Goal: Task Accomplishment & Management: Manage account settings

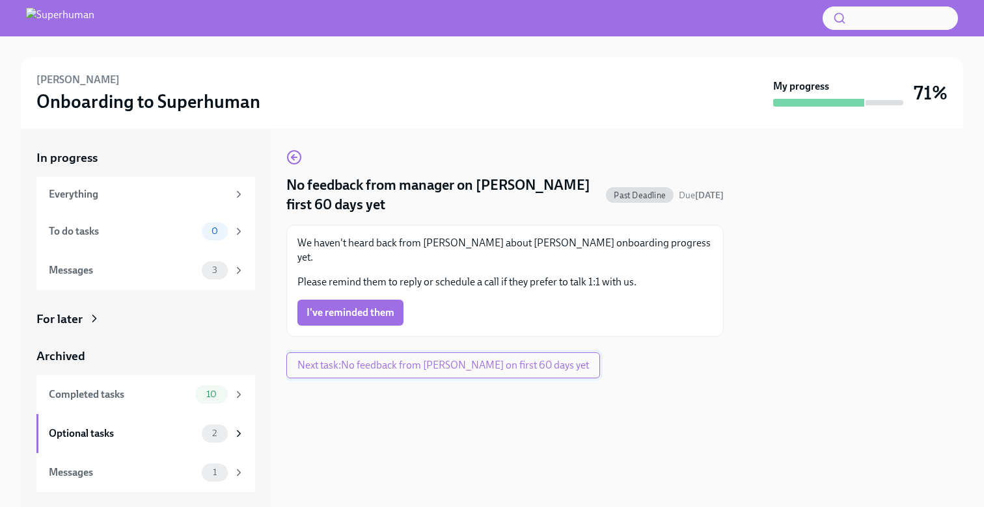
click at [437, 359] on span "Next task : No feedback from Angie Vargas on first 60 days yet" at bounding box center [442, 365] width 291 height 13
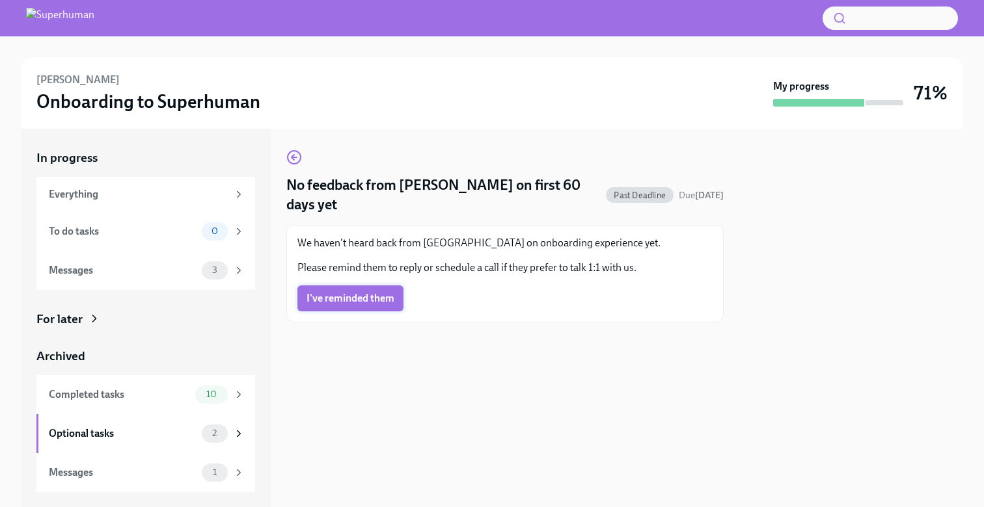
click at [375, 296] on span "I've reminded them" at bounding box center [350, 298] width 88 height 13
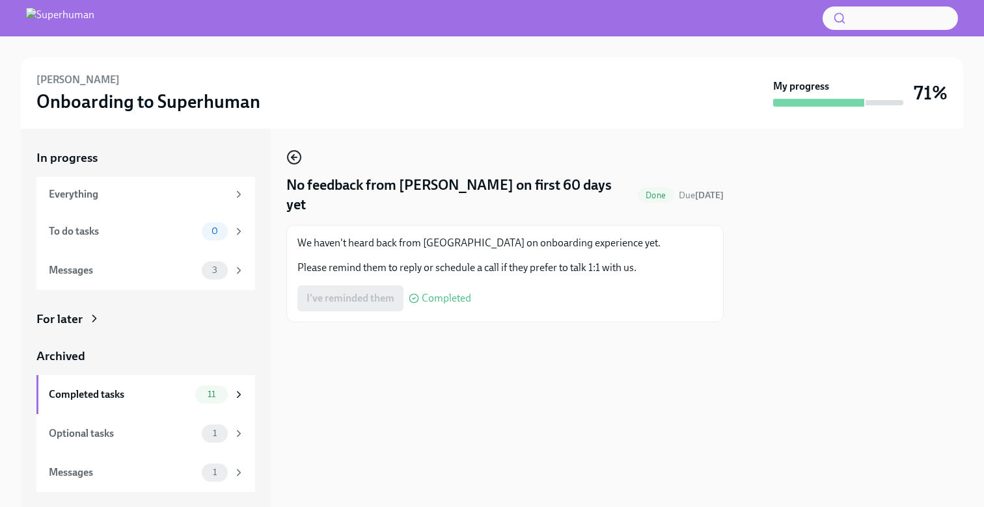
click at [292, 156] on icon "button" at bounding box center [292, 157] width 3 height 5
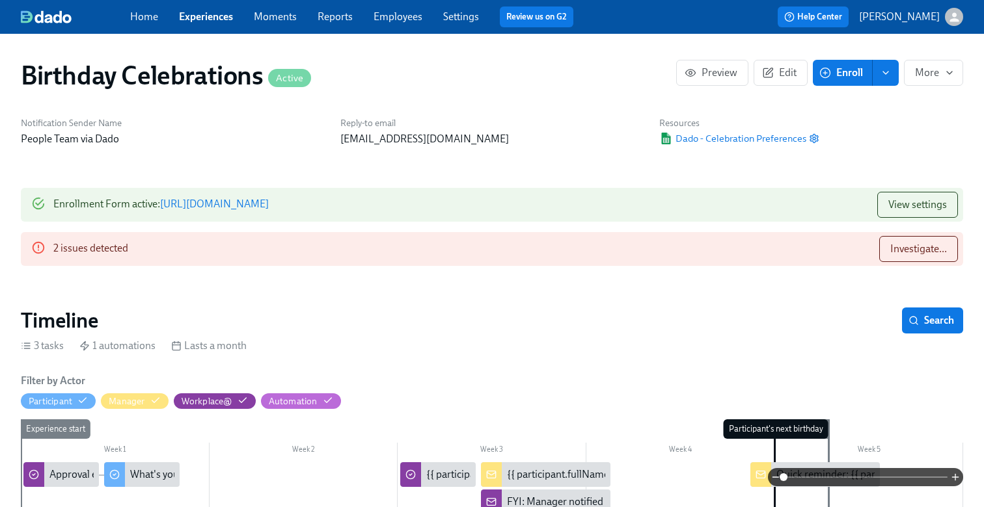
scroll to position [0, 3079]
click at [214, 18] on link "Experiences" at bounding box center [206, 16] width 54 height 12
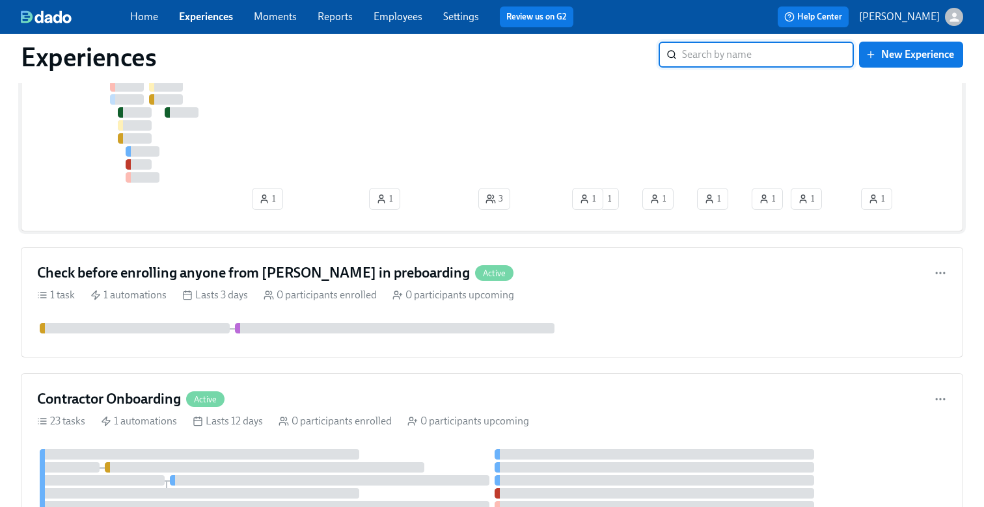
scroll to position [222, 0]
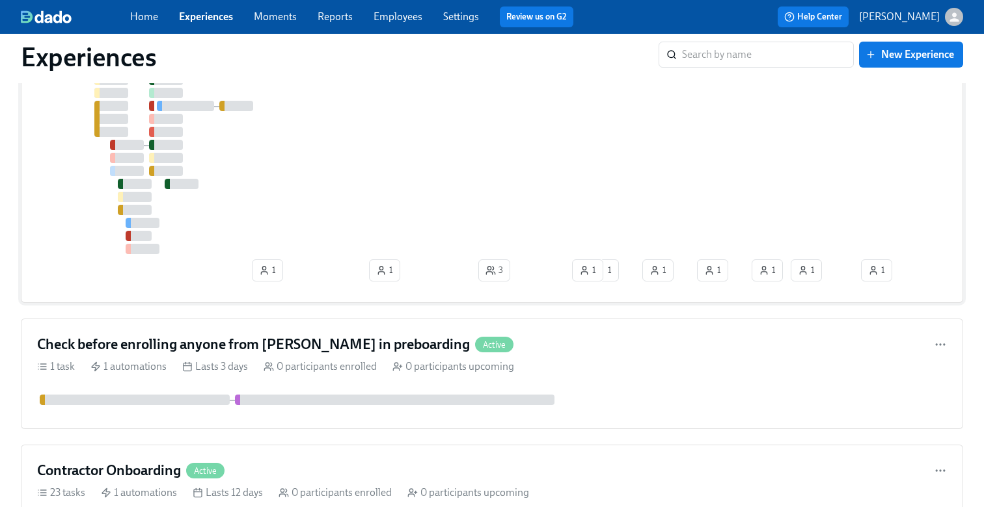
click at [267, 176] on div at bounding box center [720, 113] width 1366 height 284
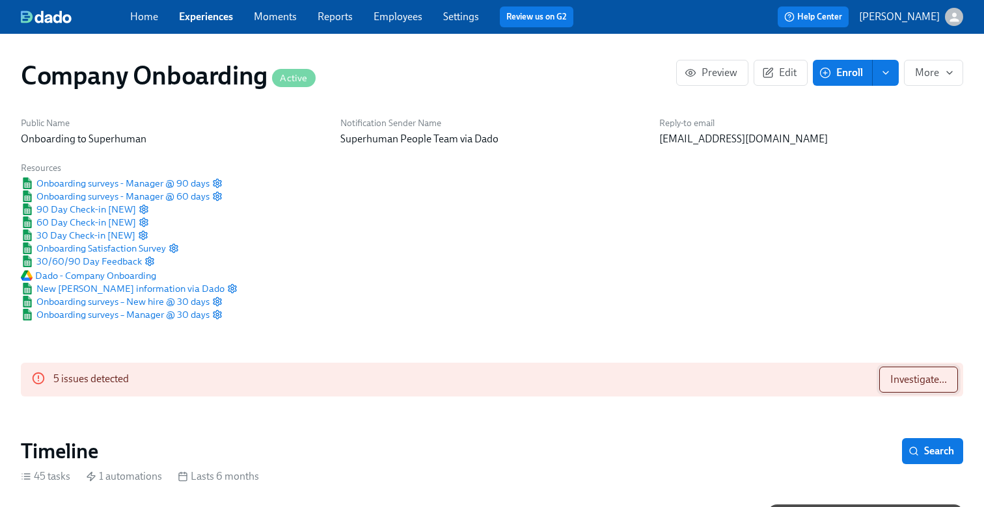
click at [904, 375] on span "Investigate..." at bounding box center [918, 379] width 57 height 13
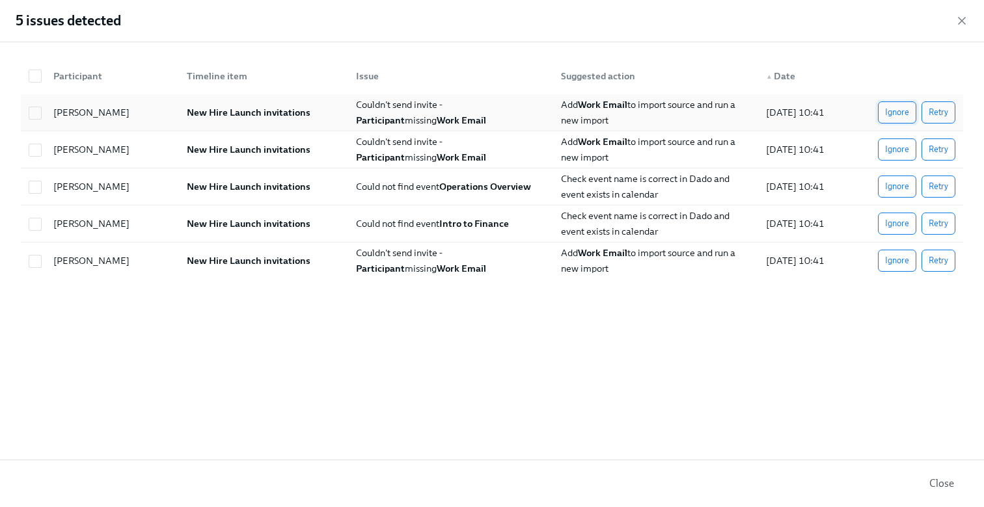
click at [889, 115] on span "Ignore" at bounding box center [897, 112] width 24 height 13
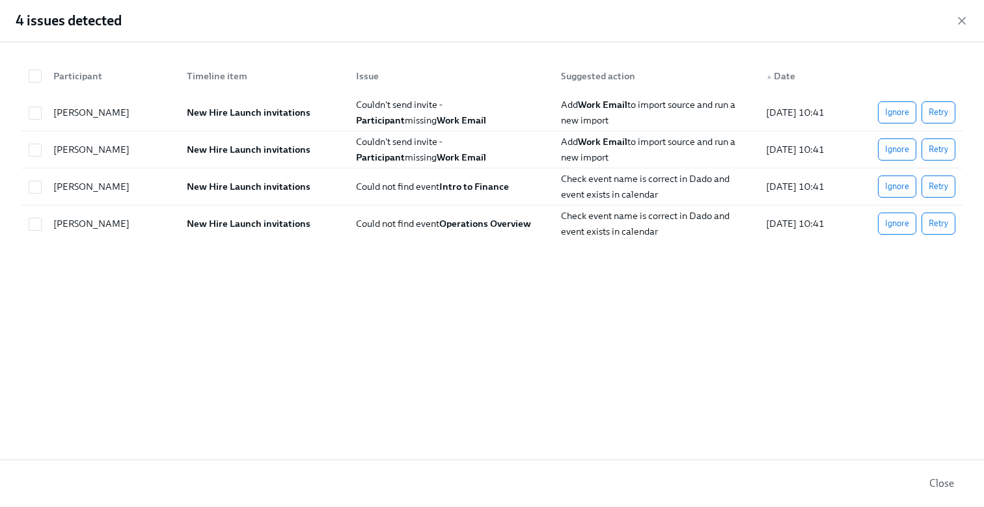
click at [889, 115] on span "Ignore" at bounding box center [897, 112] width 24 height 13
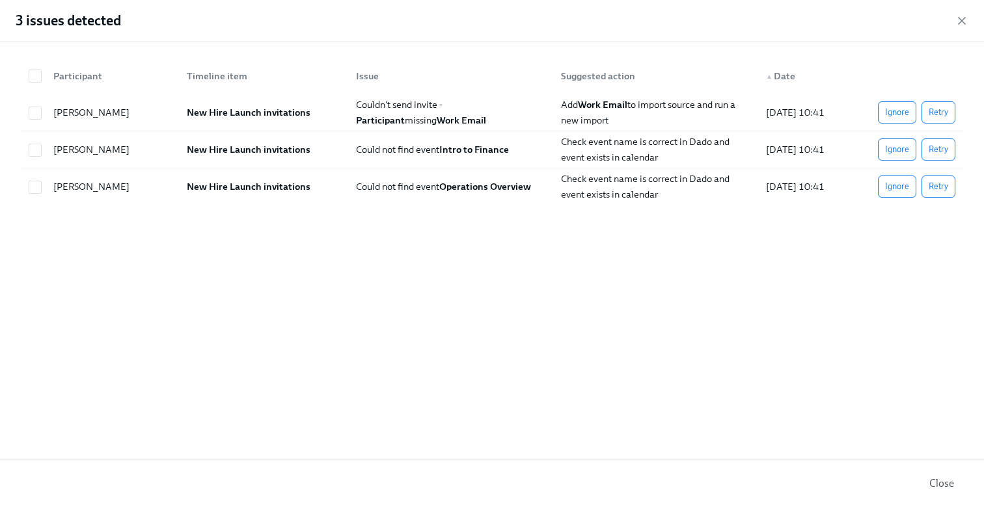
scroll to position [0, 34202]
click at [889, 115] on span "Ignore" at bounding box center [897, 112] width 24 height 13
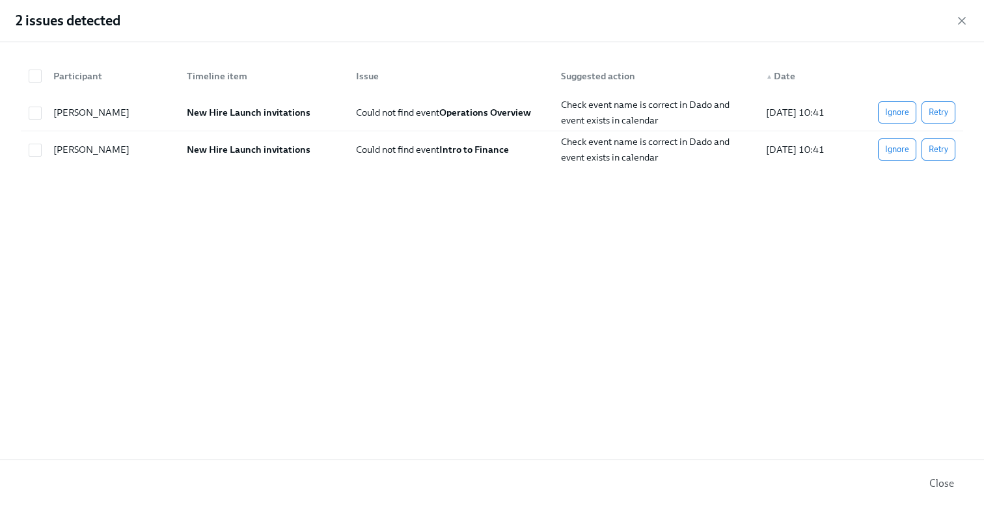
click at [889, 115] on span "Ignore" at bounding box center [897, 112] width 24 height 13
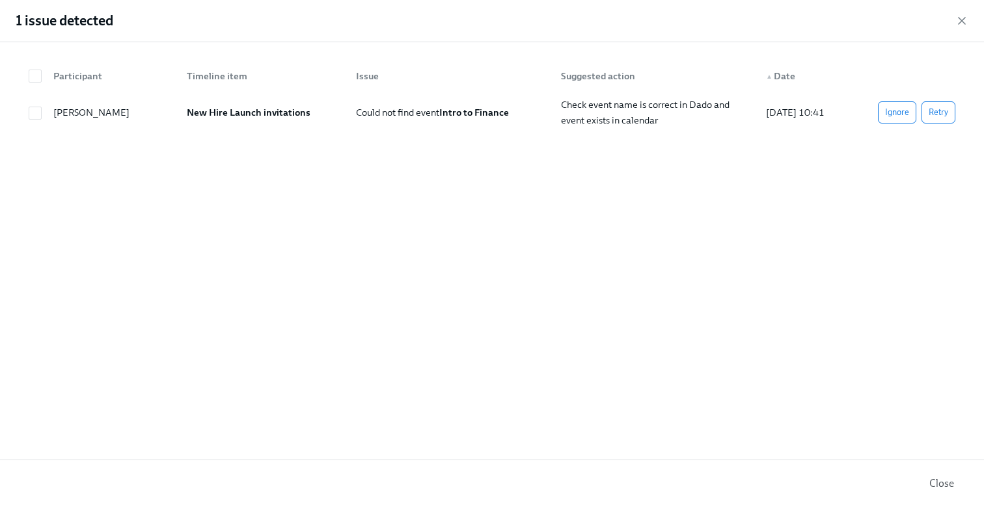
click at [889, 115] on span "Ignore" at bounding box center [897, 112] width 24 height 13
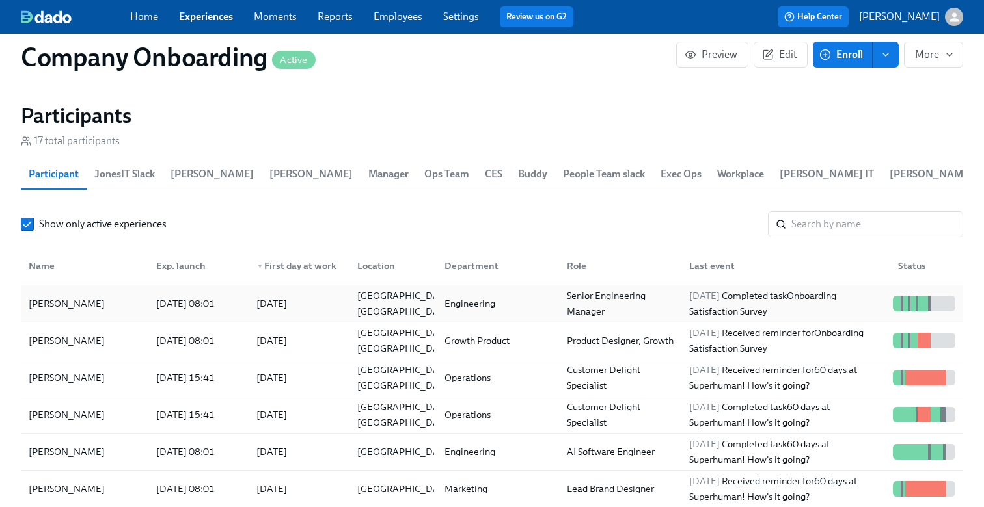
scroll to position [226, 0]
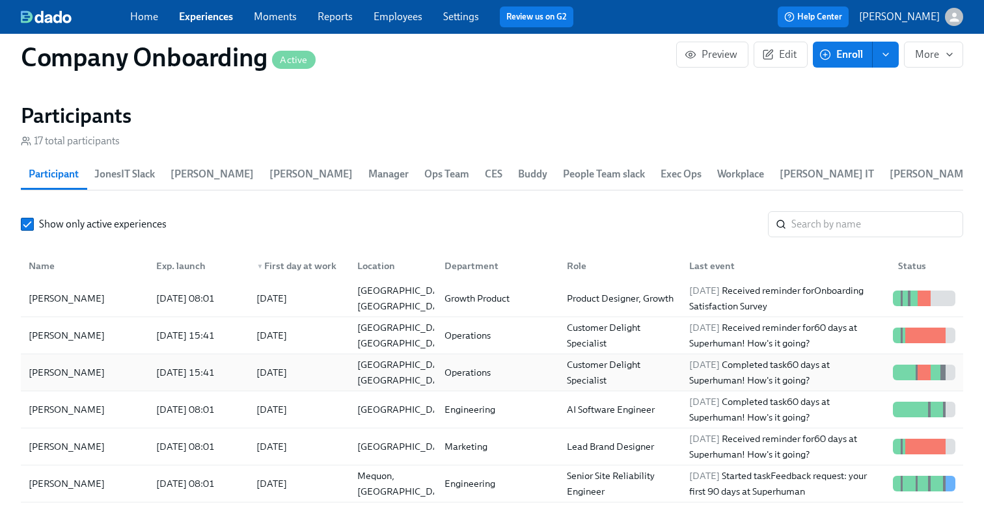
click at [165, 373] on div "2025/06/23 15:41" at bounding box center [185, 373] width 69 height 16
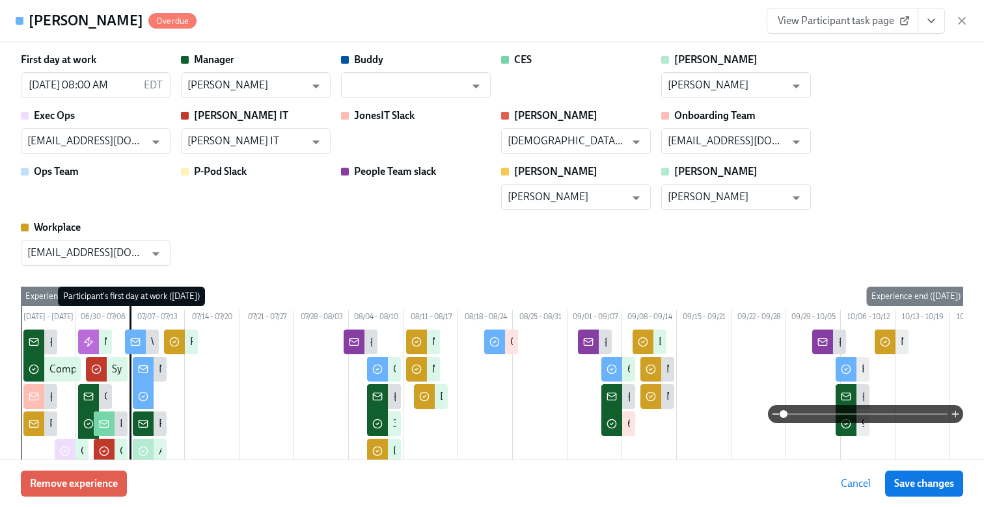
click at [876, 17] on span "View Participant task page" at bounding box center [841, 20] width 129 height 13
click at [925, 23] on icon "View task page" at bounding box center [930, 20] width 13 height 13
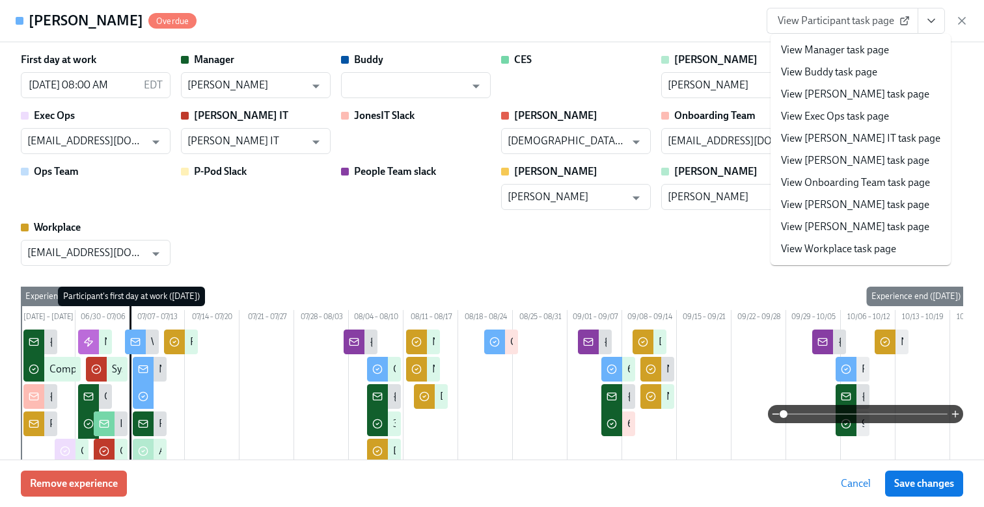
click at [848, 51] on link "View Manager task page" at bounding box center [835, 50] width 108 height 14
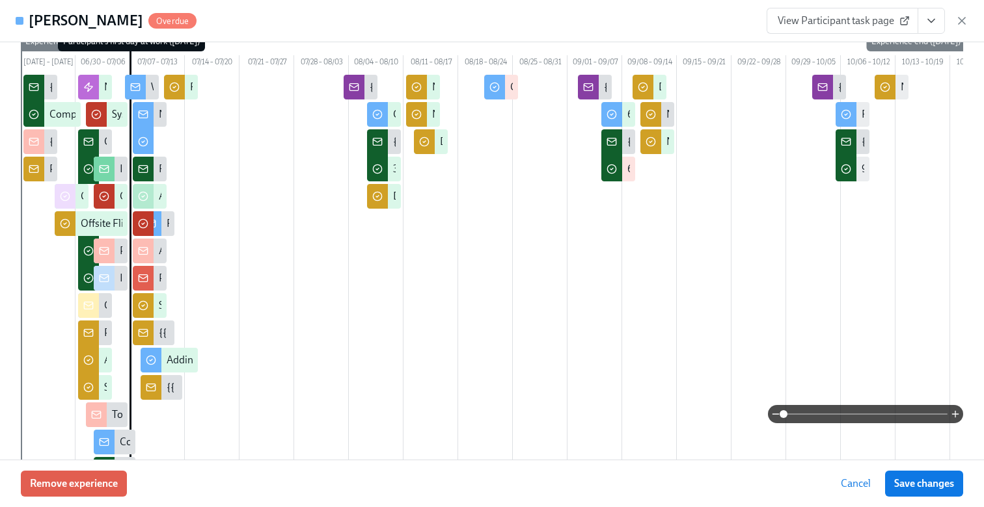
scroll to position [183, 0]
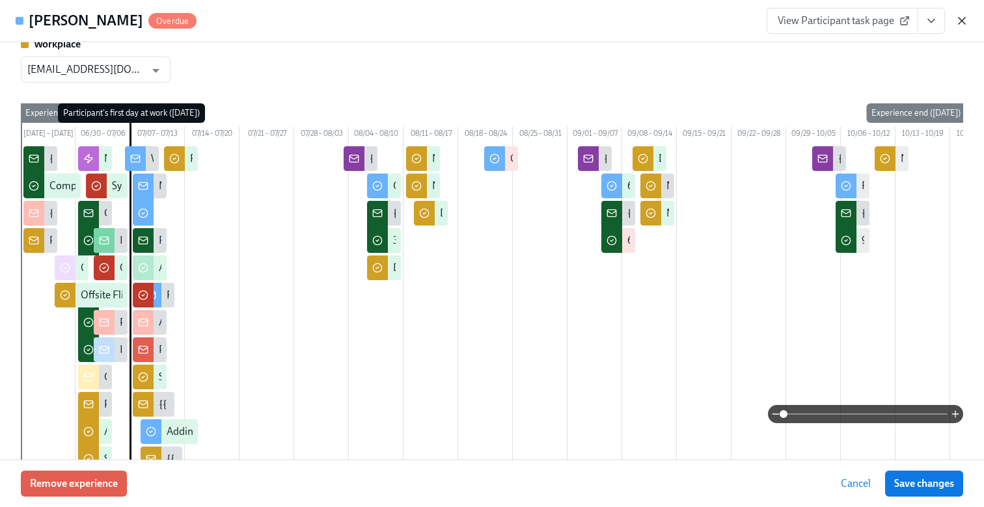
click at [958, 17] on icon "button" at bounding box center [961, 20] width 13 height 13
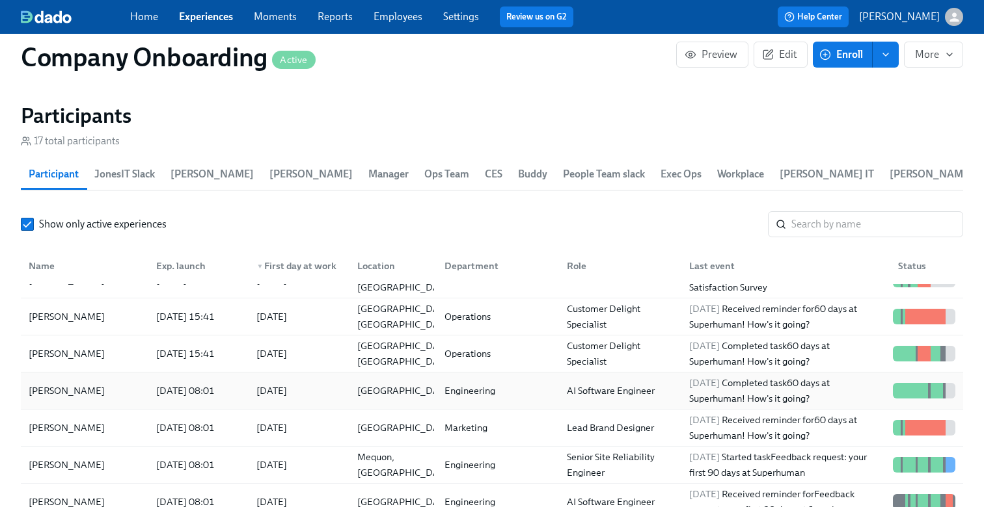
scroll to position [247, 0]
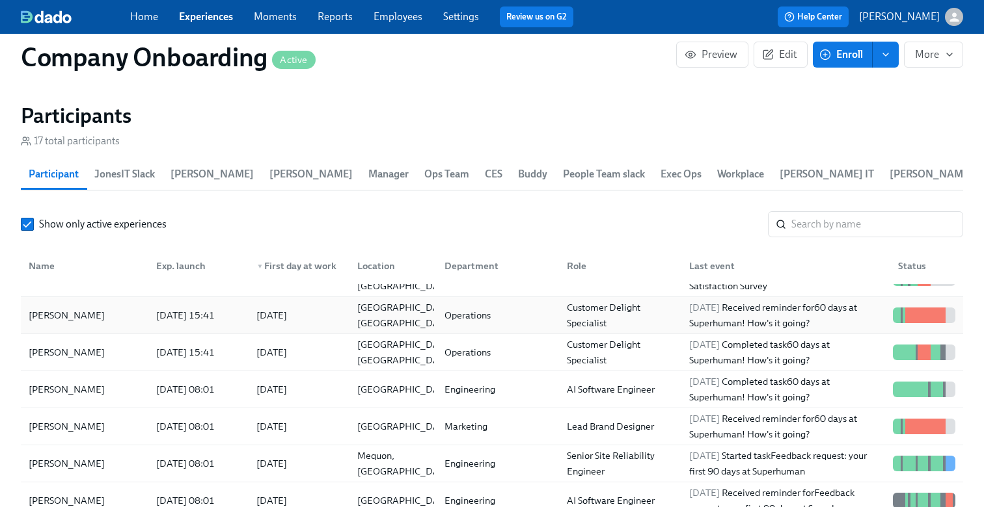
click at [175, 329] on div "2025/06/23 15:41" at bounding box center [196, 316] width 100 height 26
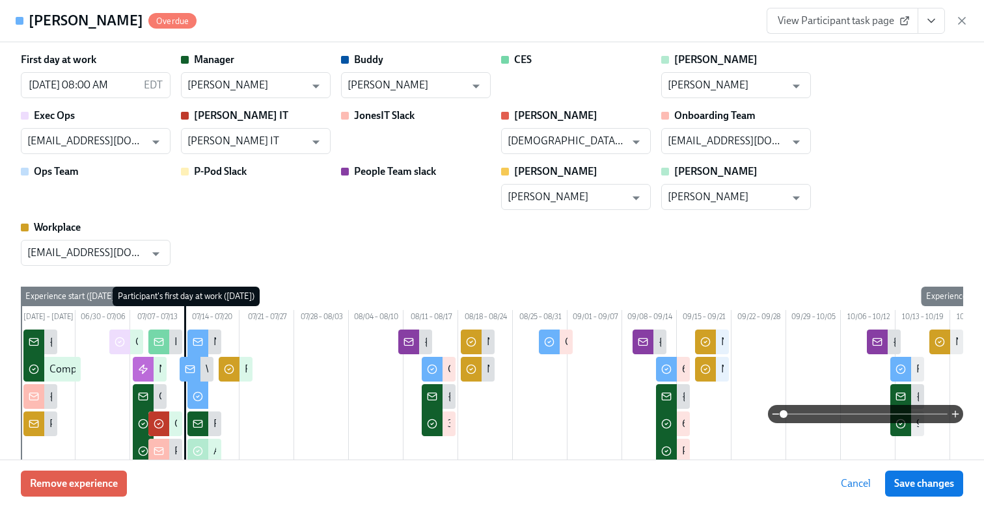
click at [872, 21] on span "View Participant task page" at bounding box center [841, 20] width 129 height 13
click at [937, 16] on button "View task page" at bounding box center [930, 21] width 27 height 26
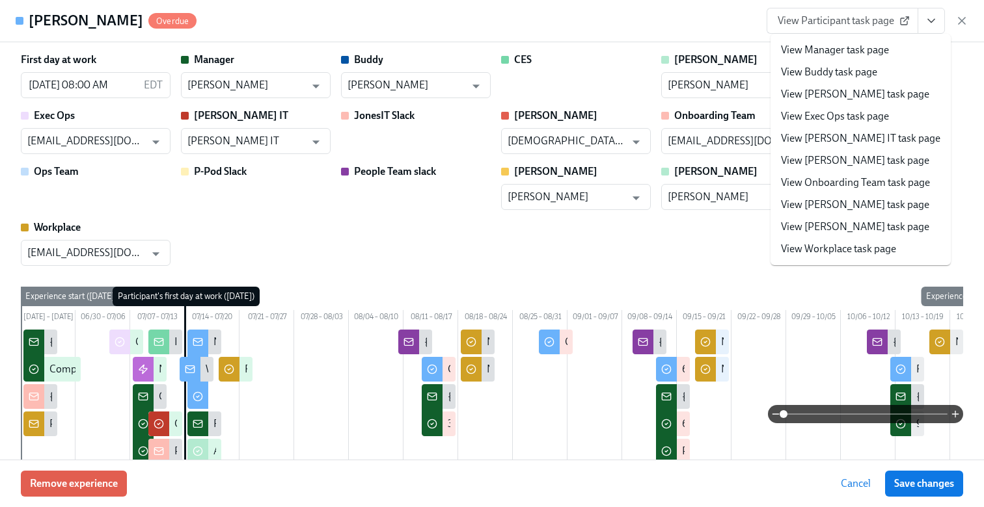
click at [835, 49] on link "View Manager task page" at bounding box center [835, 50] width 108 height 14
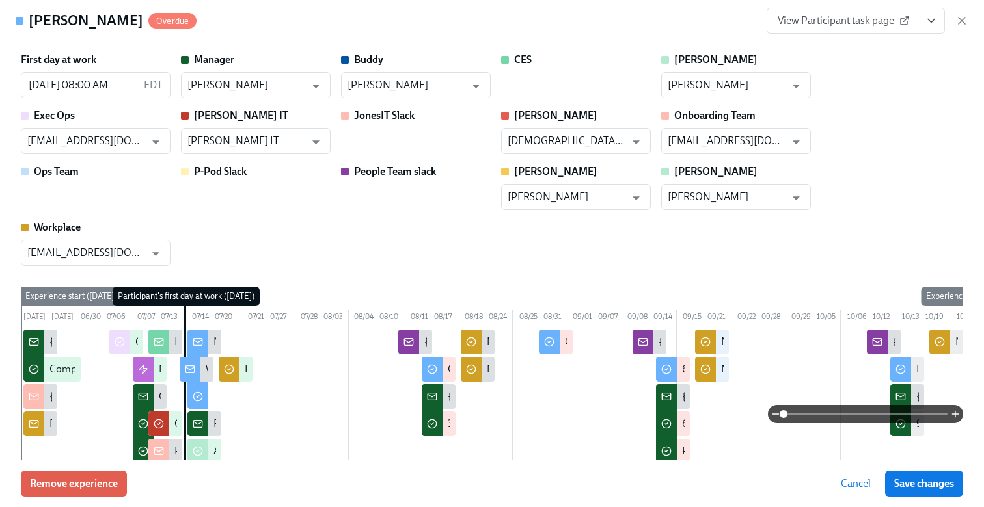
scroll to position [247, 0]
click at [815, 25] on span "View Participant task page" at bounding box center [841, 20] width 129 height 13
click at [960, 15] on icon "button" at bounding box center [961, 20] width 13 height 13
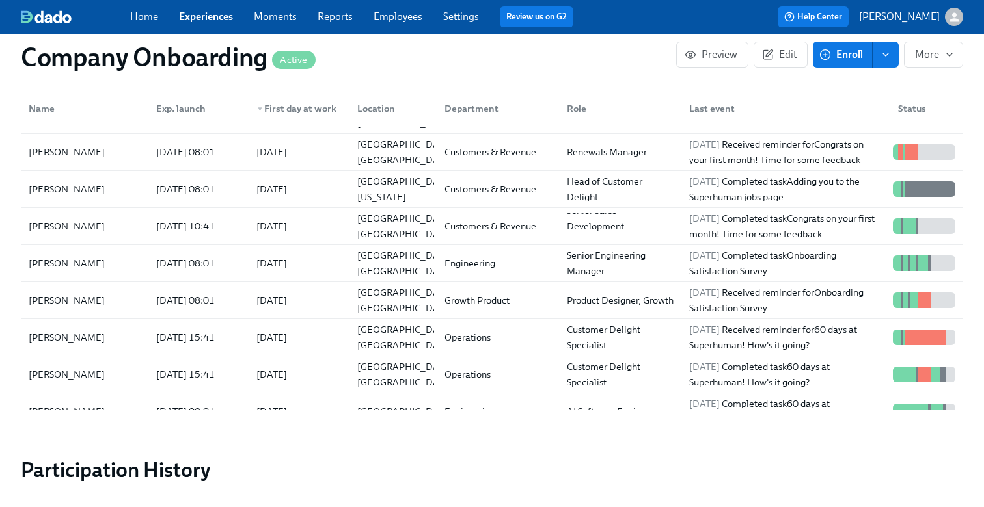
scroll to position [66, 0]
click at [198, 234] on div "2025/07/22 10:41" at bounding box center [185, 227] width 69 height 16
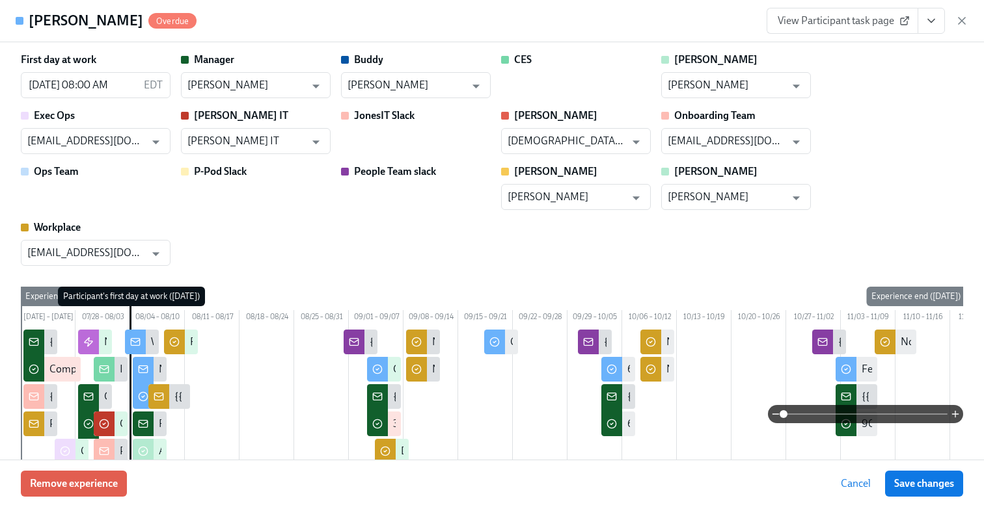
click at [856, 24] on span "View Participant task page" at bounding box center [841, 20] width 129 height 13
click at [932, 25] on icon "View task page" at bounding box center [930, 20] width 13 height 13
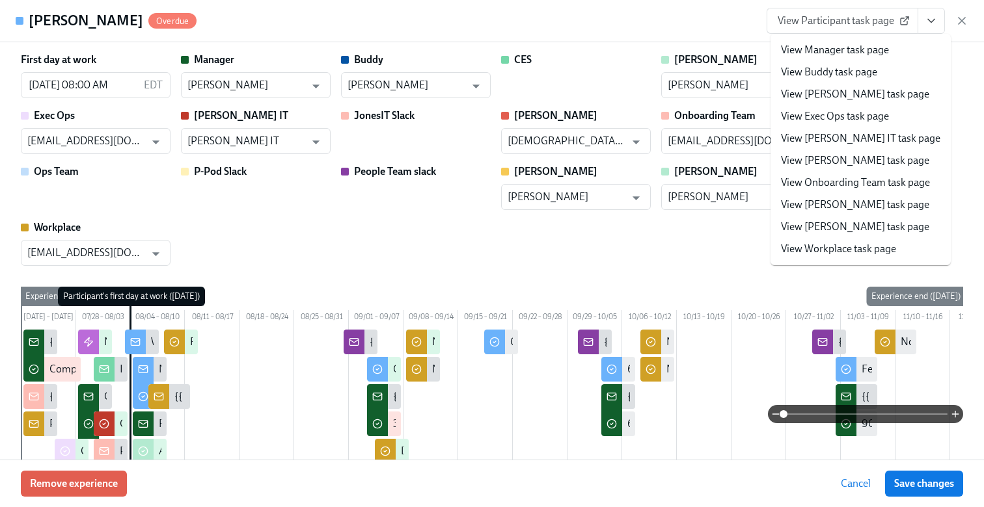
click at [816, 54] on link "View Manager task page" at bounding box center [835, 50] width 108 height 14
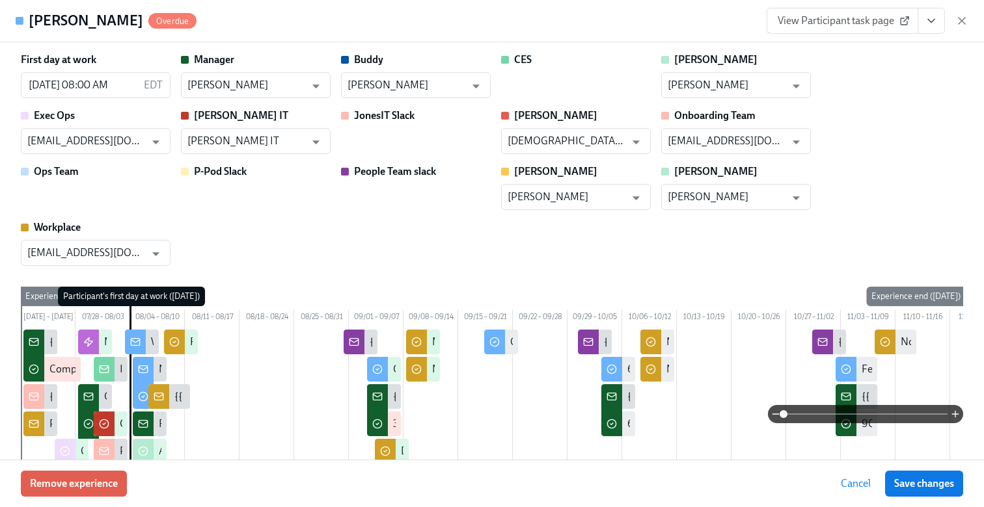
scroll to position [66, 0]
click at [960, 21] on icon "button" at bounding box center [961, 20] width 13 height 13
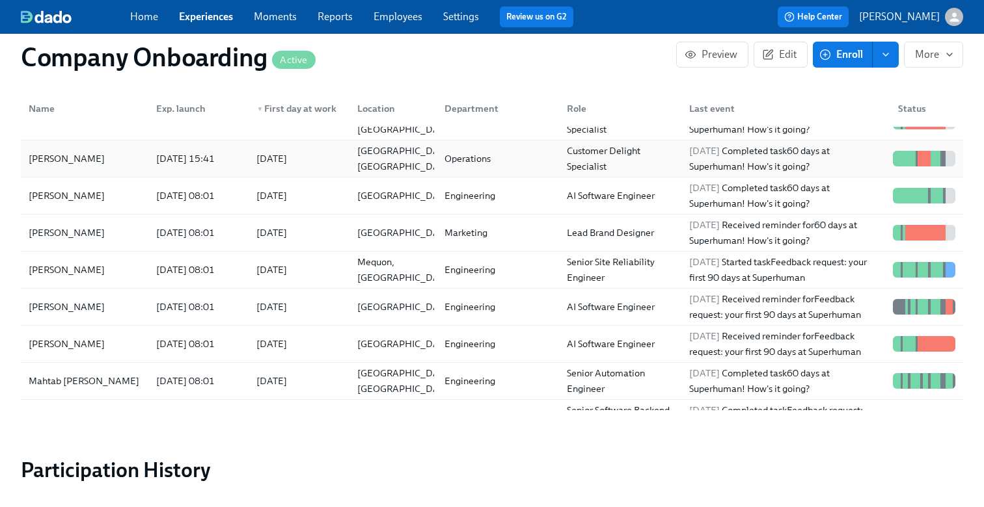
scroll to position [190, 0]
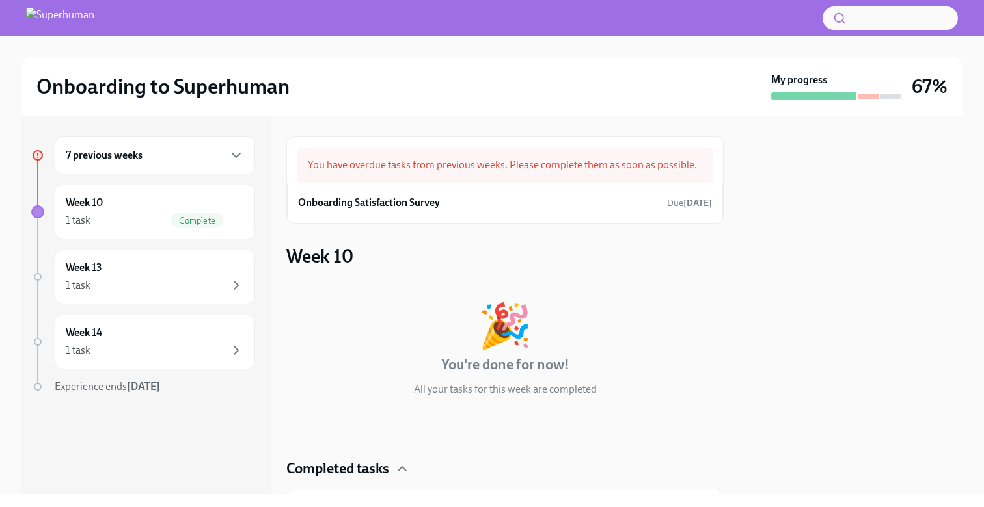
scroll to position [79, 0]
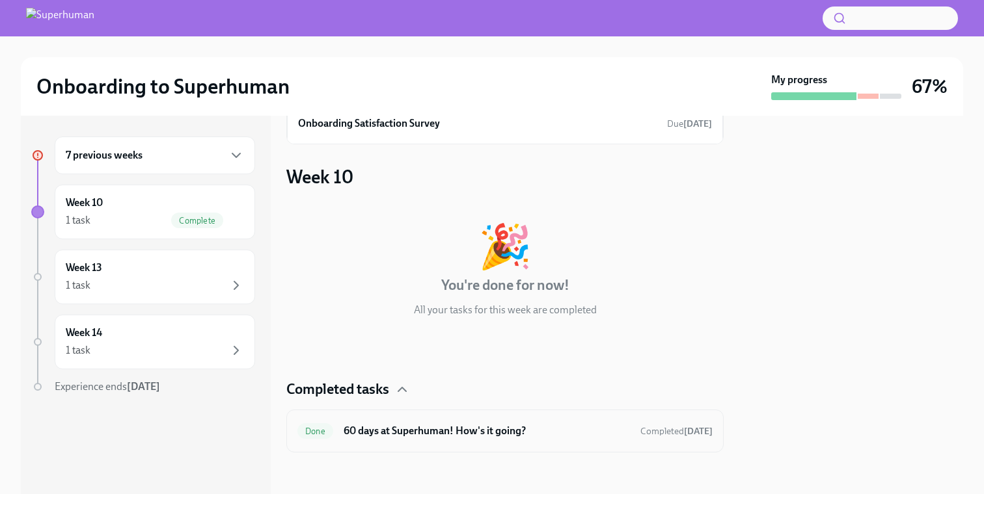
click at [409, 441] on div "Done 60 days at Superhuman! How's it going? Completed 8 days ago" at bounding box center [504, 431] width 415 height 21
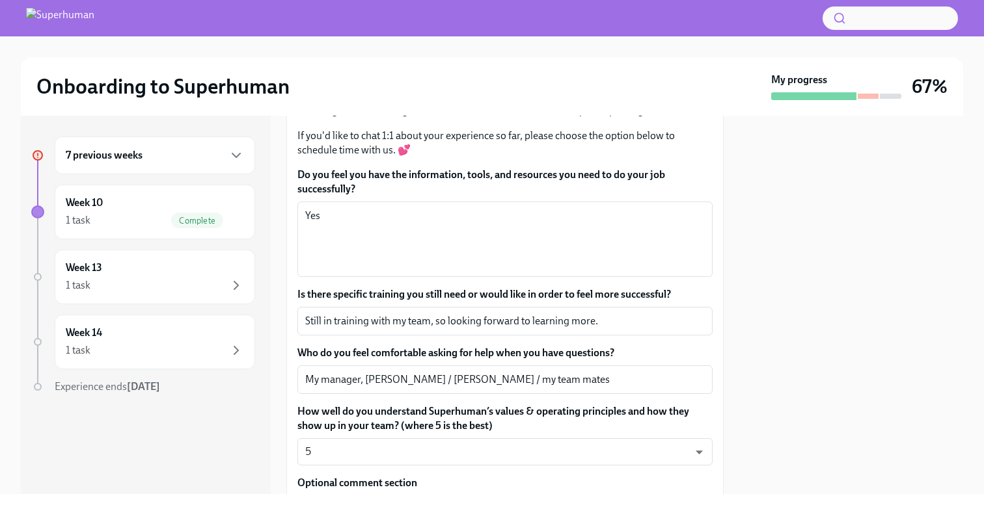
scroll to position [119, 0]
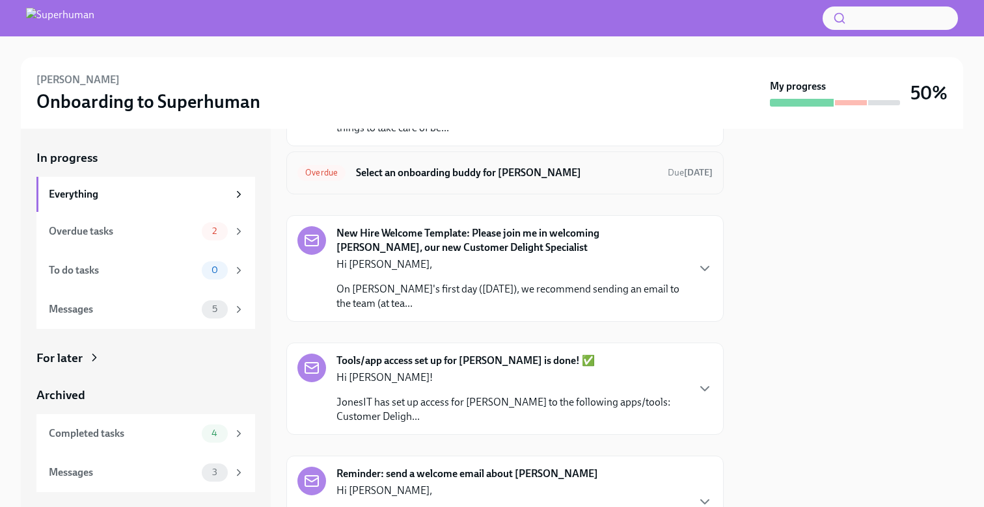
scroll to position [147, 0]
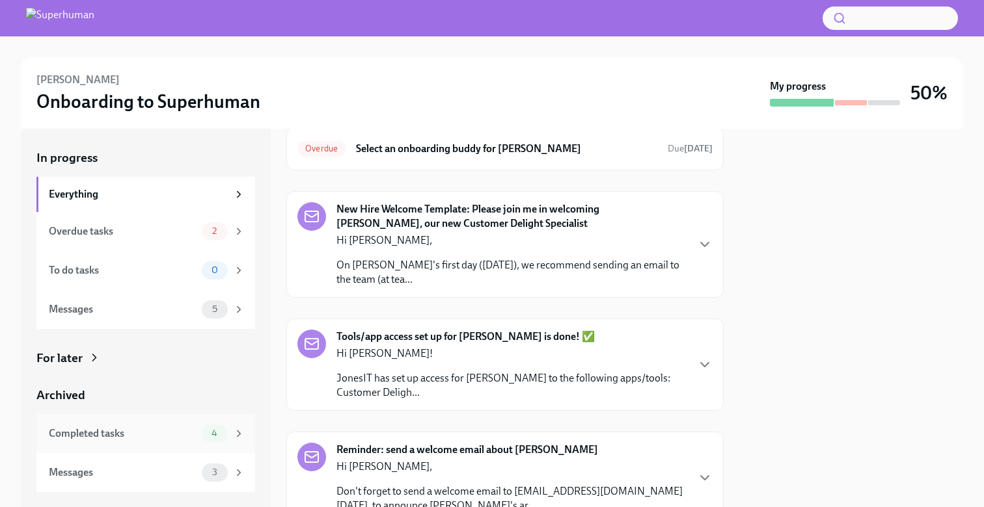
click at [170, 429] on div "Completed tasks" at bounding box center [123, 434] width 148 height 14
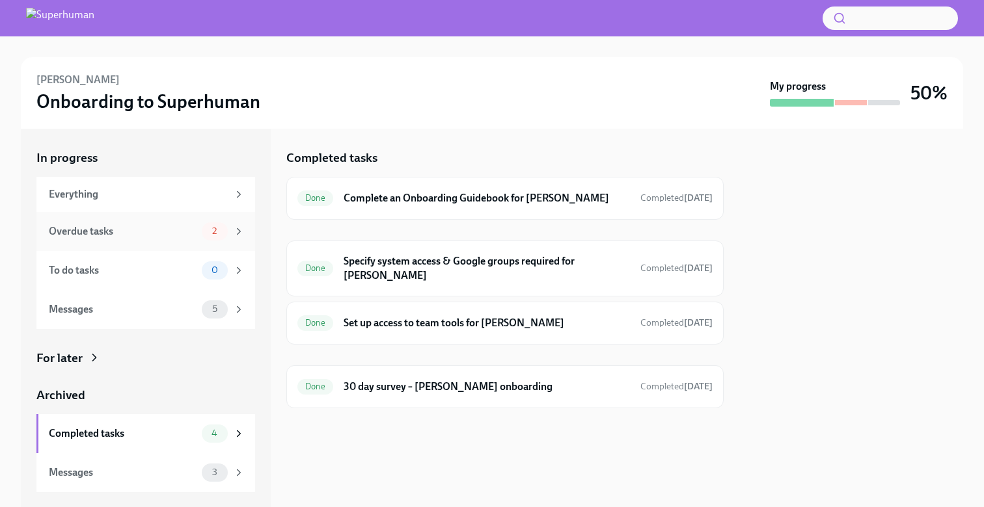
click at [165, 232] on div "Overdue tasks" at bounding box center [123, 231] width 148 height 14
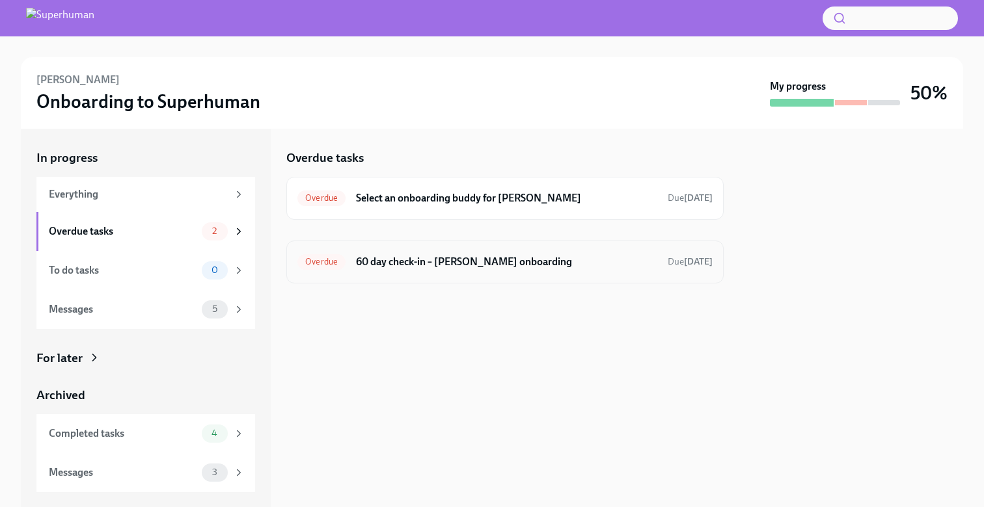
click at [446, 264] on h6 "60 day check-in – Angie Vargas's onboarding" at bounding box center [506, 262] width 301 height 14
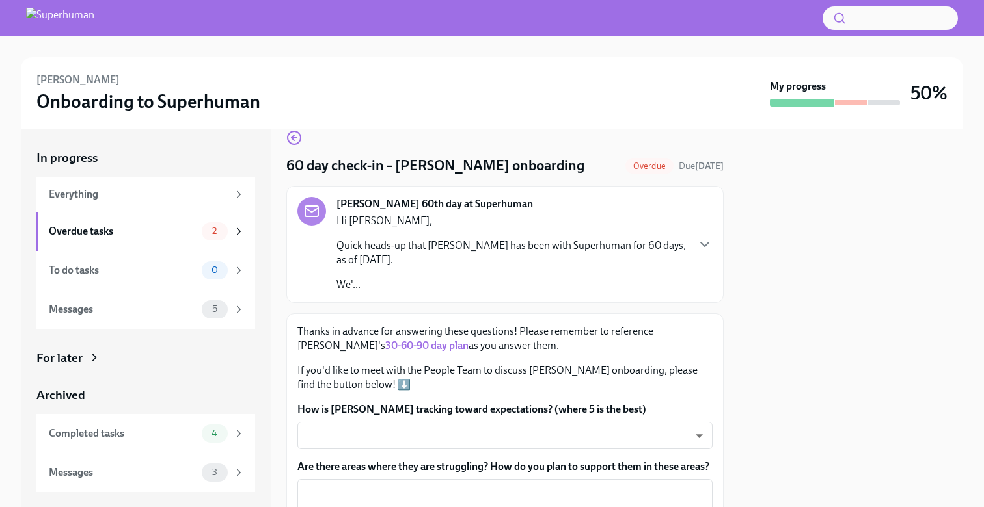
scroll to position [19, 0]
click at [293, 140] on icon "button" at bounding box center [292, 138] width 3 height 5
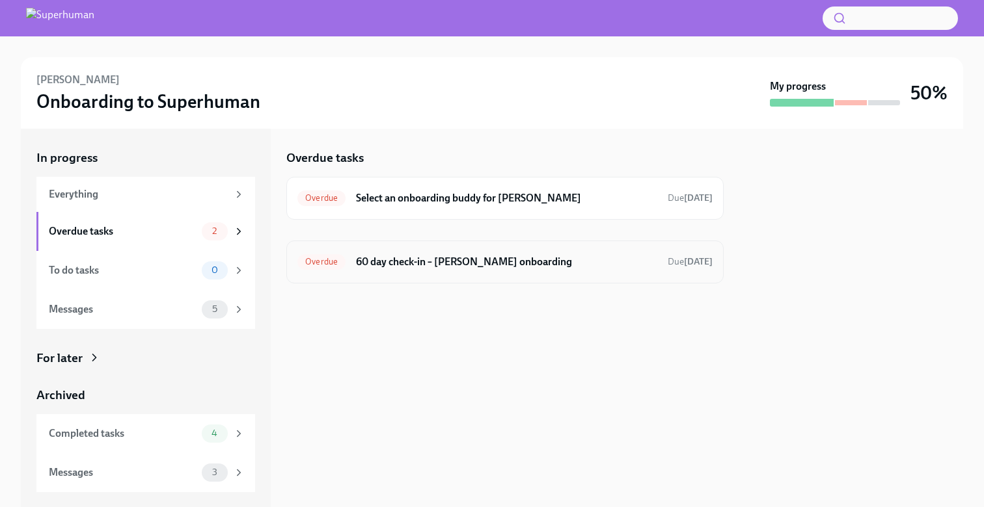
click at [446, 262] on h6 "60 day check-in – Angie Vargas's onboarding" at bounding box center [506, 262] width 301 height 14
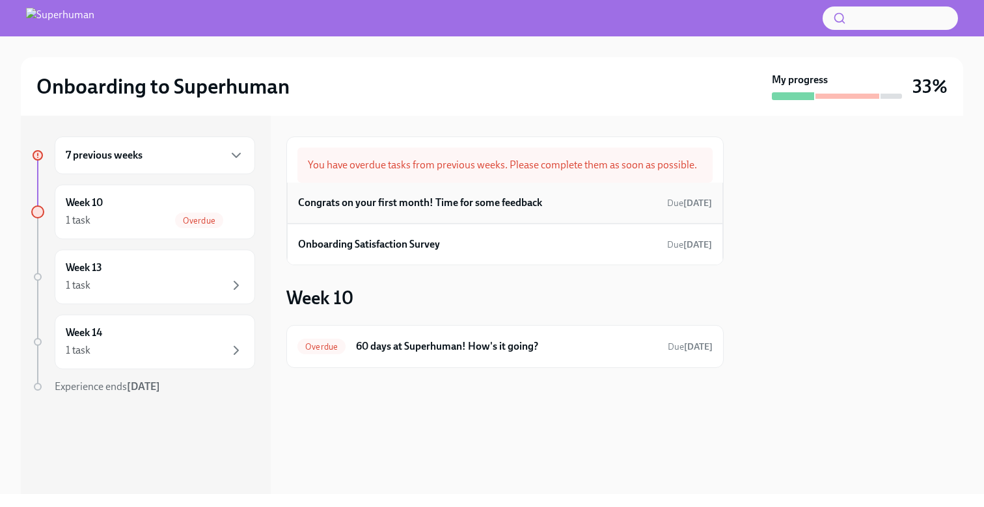
click at [398, 208] on h6 "Congrats on your first month! Time for some feedback" at bounding box center [420, 203] width 244 height 14
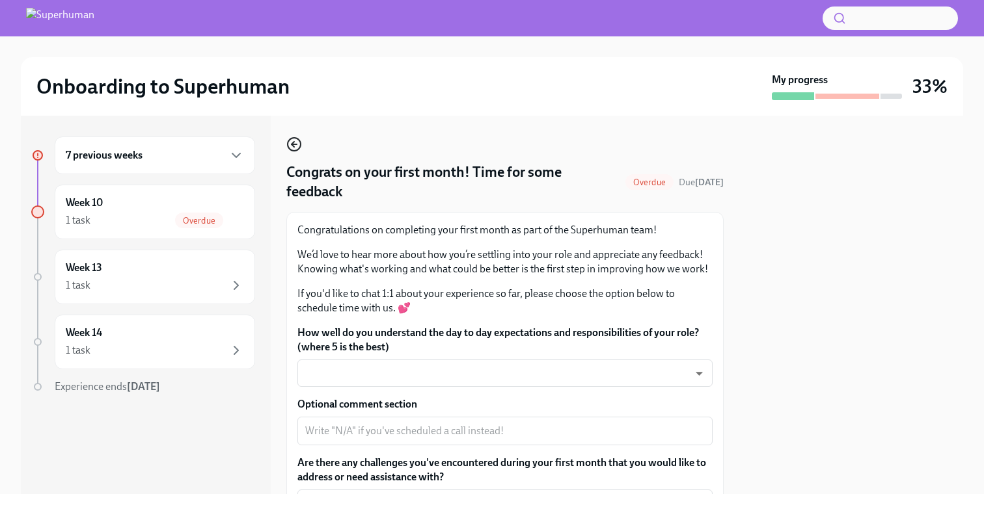
click at [289, 145] on icon "button" at bounding box center [294, 145] width 16 height 16
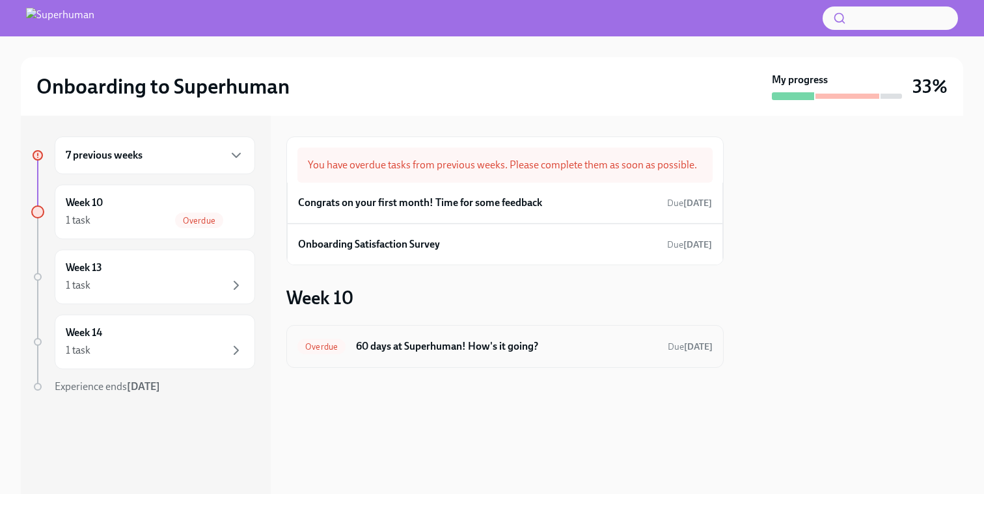
click at [496, 360] on div "Overdue 60 days at Superhuman! How's it going? Due today" at bounding box center [504, 346] width 437 height 43
click at [453, 346] on h6 "60 days at Superhuman! How's it going?" at bounding box center [506, 347] width 301 height 14
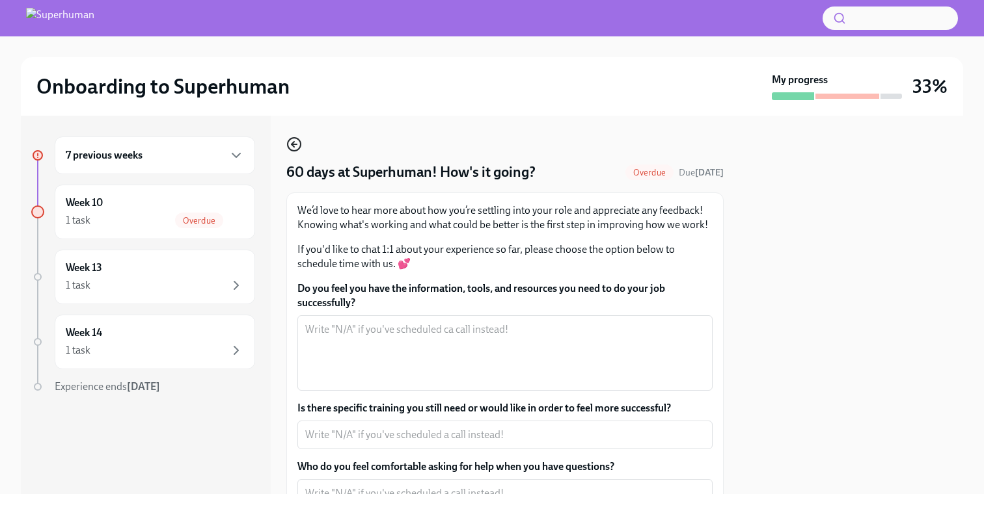
click at [293, 144] on icon "button" at bounding box center [294, 145] width 16 height 16
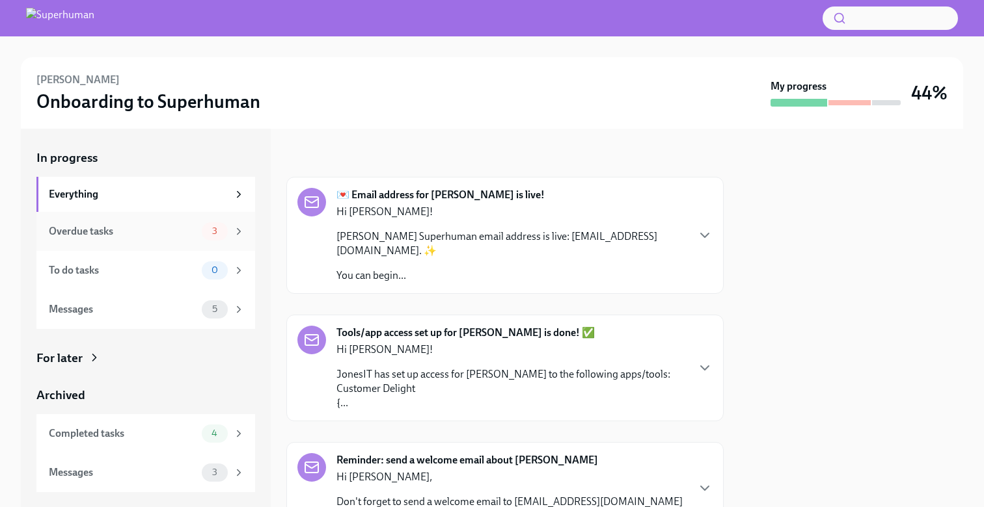
click at [179, 230] on div "Overdue tasks" at bounding box center [123, 231] width 148 height 14
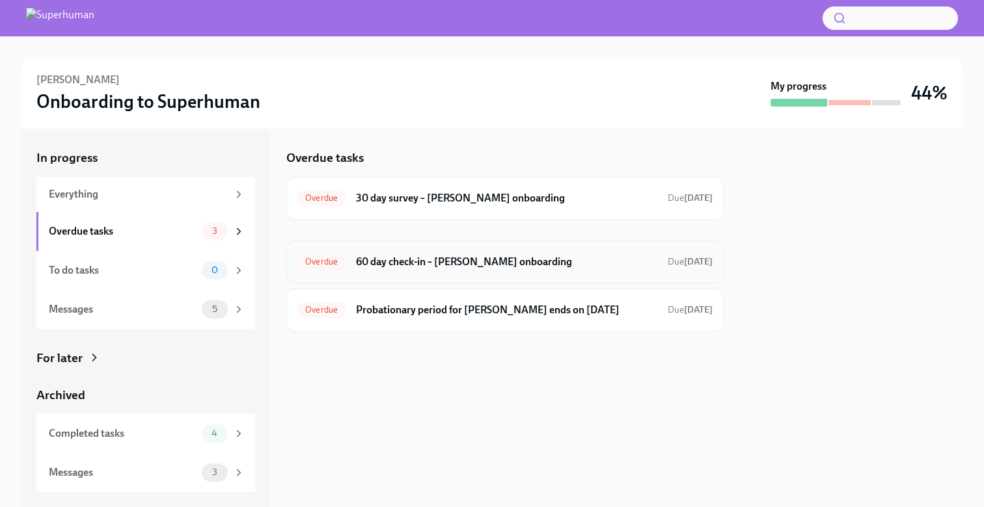
click at [412, 269] on div "Overdue 60 day check-in – [PERSON_NAME] onboarding Due [DATE]" at bounding box center [504, 262] width 415 height 21
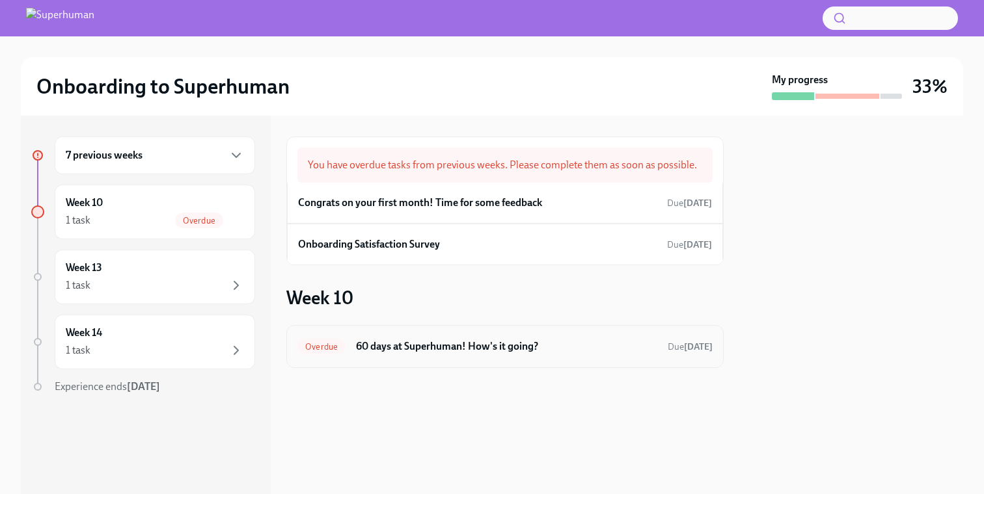
click at [462, 354] on div "Overdue 60 days at Superhuman! How's it going? Due [DATE]" at bounding box center [504, 346] width 415 height 21
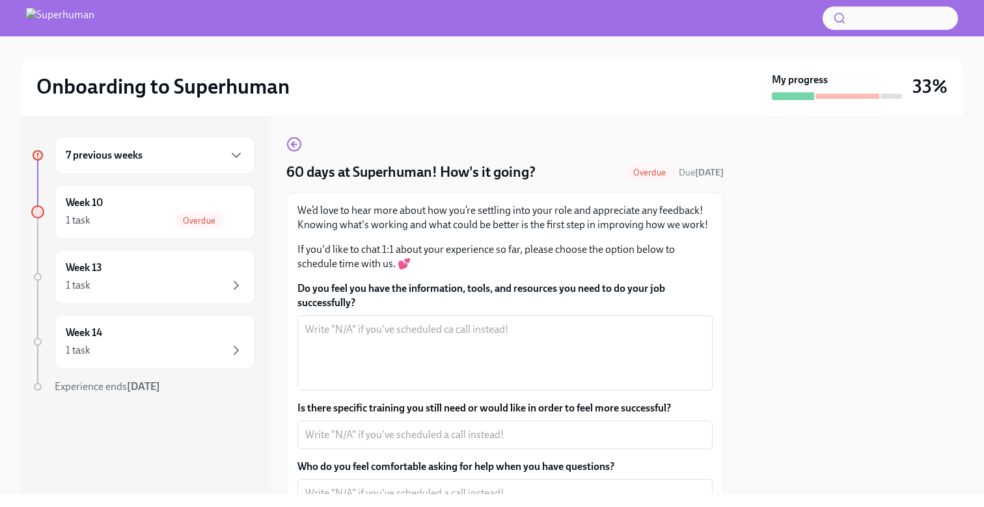
click at [687, 215] on p "We’d love to hear more about how you’re settling into your role and appreciate …" at bounding box center [504, 218] width 415 height 29
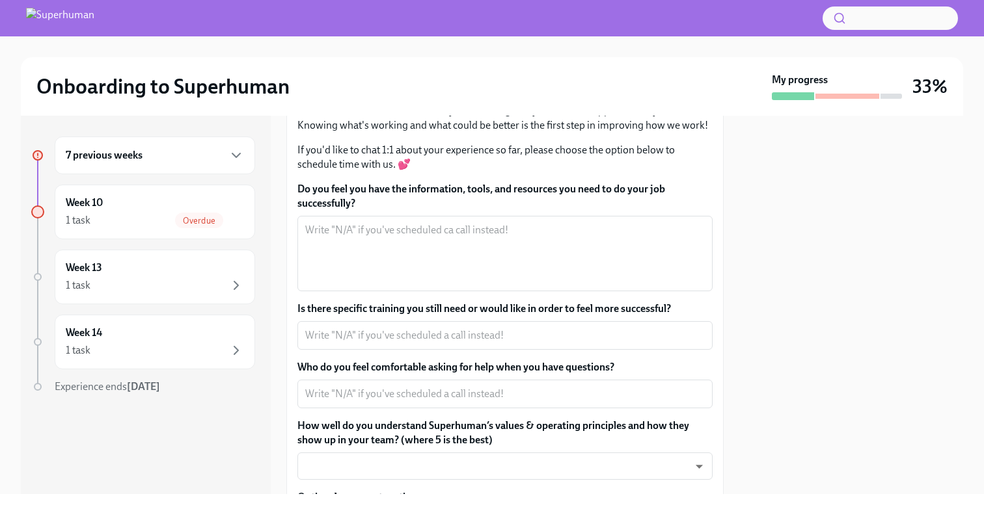
scroll to position [11, 0]
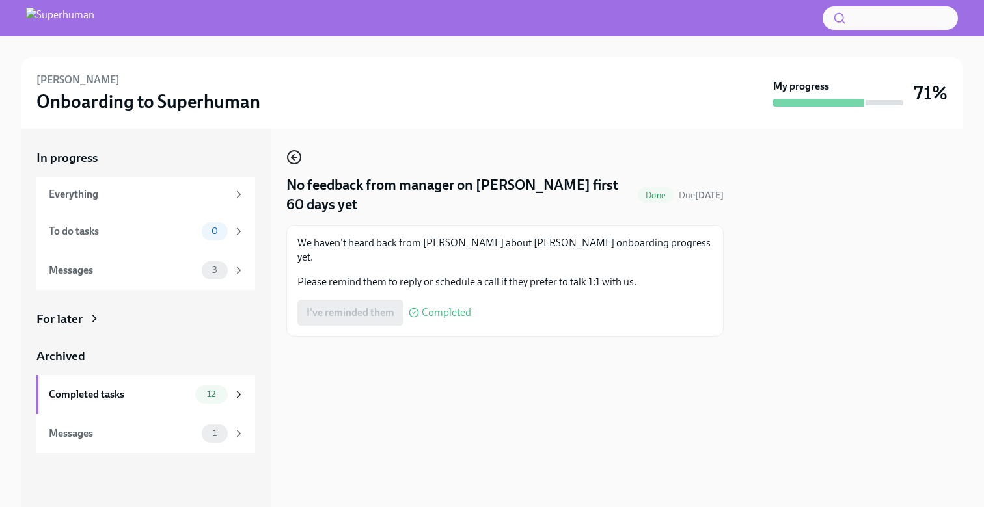
click at [295, 157] on icon "button" at bounding box center [293, 157] width 5 height 0
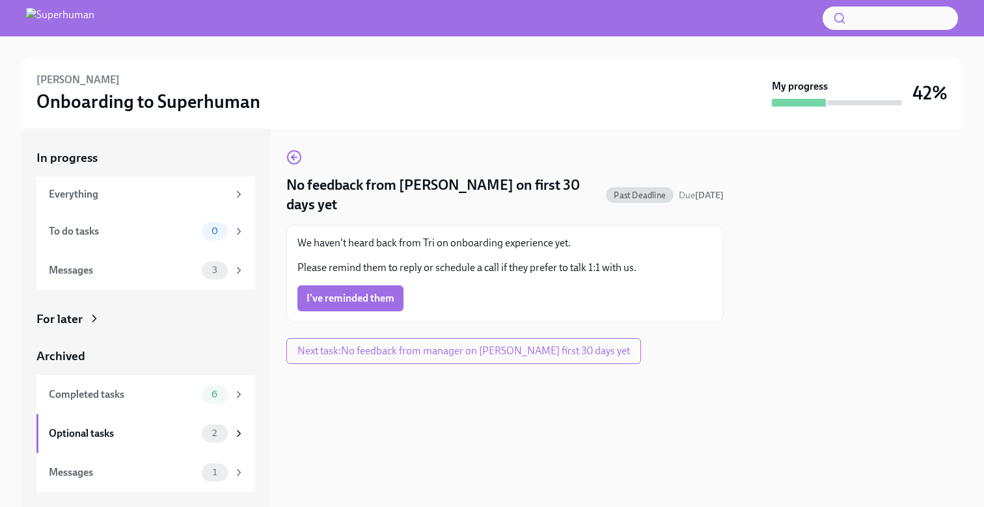
click at [375, 263] on div "We haven't heard back from Tri on onboarding experience yet. Please remind them…" at bounding box center [504, 273] width 415 height 75
click at [374, 286] on button "I've reminded them" at bounding box center [350, 299] width 106 height 26
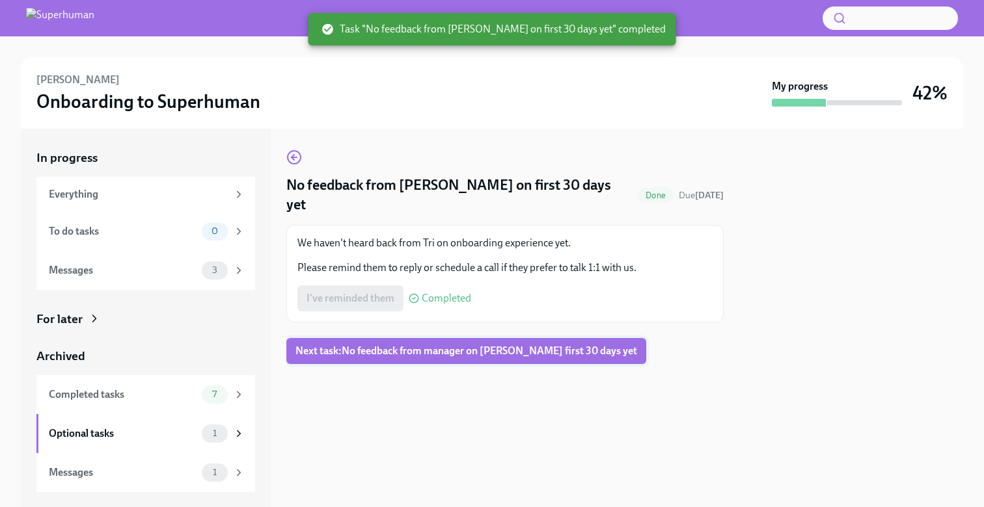
click at [463, 338] on button "Next task : No feedback from manager on Tri Cao's first 30 days yet" at bounding box center [466, 351] width 360 height 26
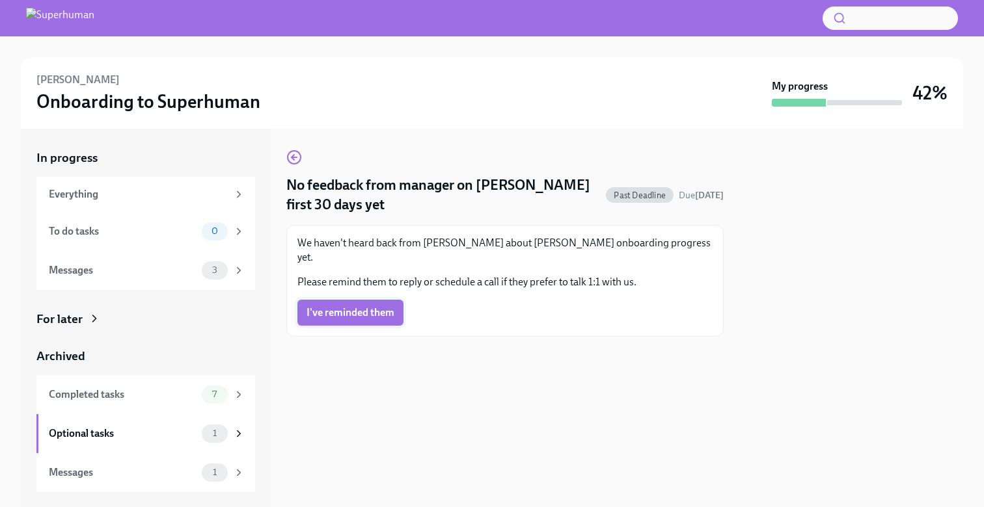
click at [363, 306] on span "I've reminded them" at bounding box center [350, 312] width 88 height 13
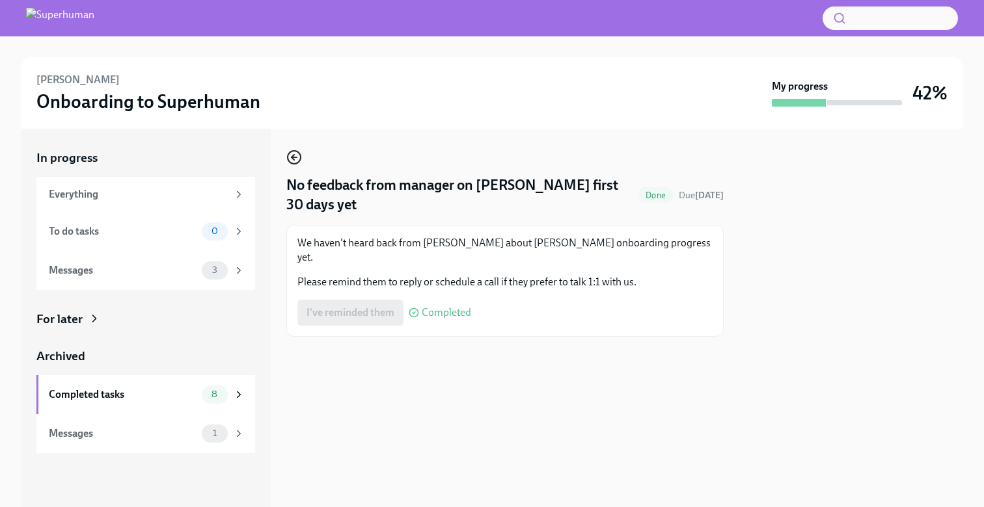
click at [297, 158] on icon "button" at bounding box center [294, 158] width 16 height 16
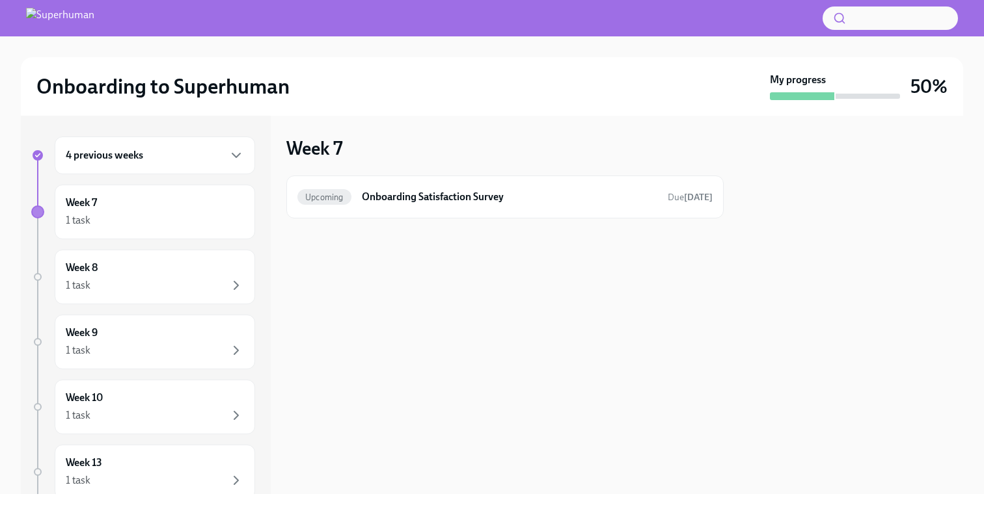
click at [147, 156] on div "4 previous weeks" at bounding box center [155, 156] width 178 height 16
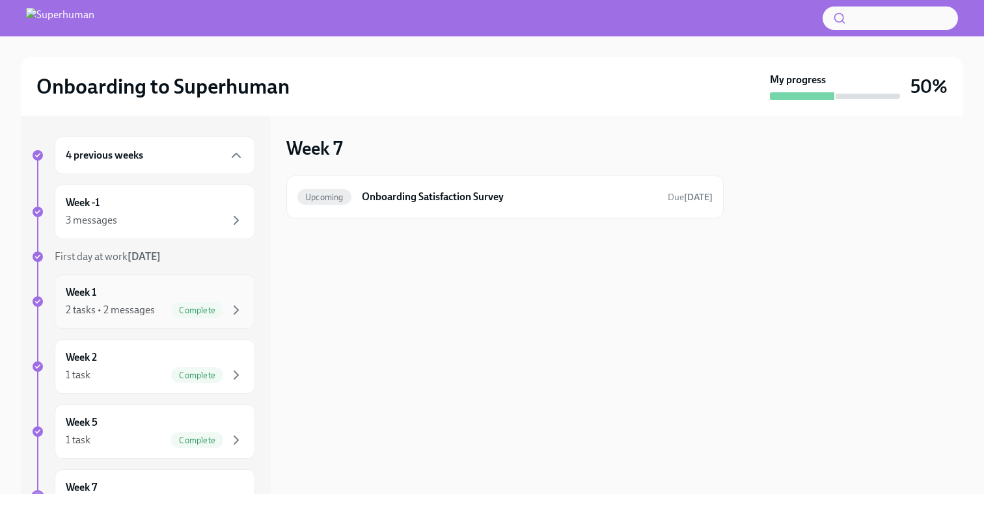
click at [144, 304] on div "2 tasks • 2 messages" at bounding box center [110, 310] width 89 height 14
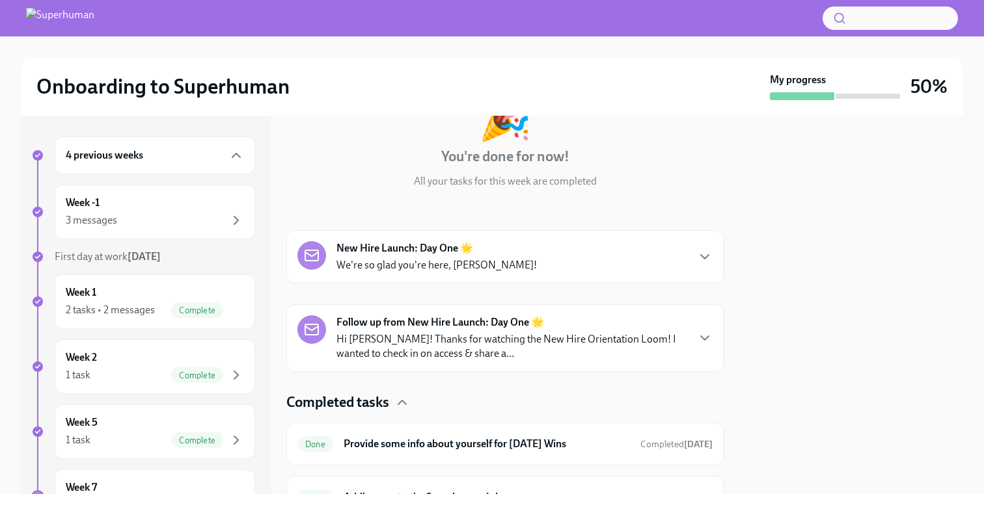
scroll to position [167, 0]
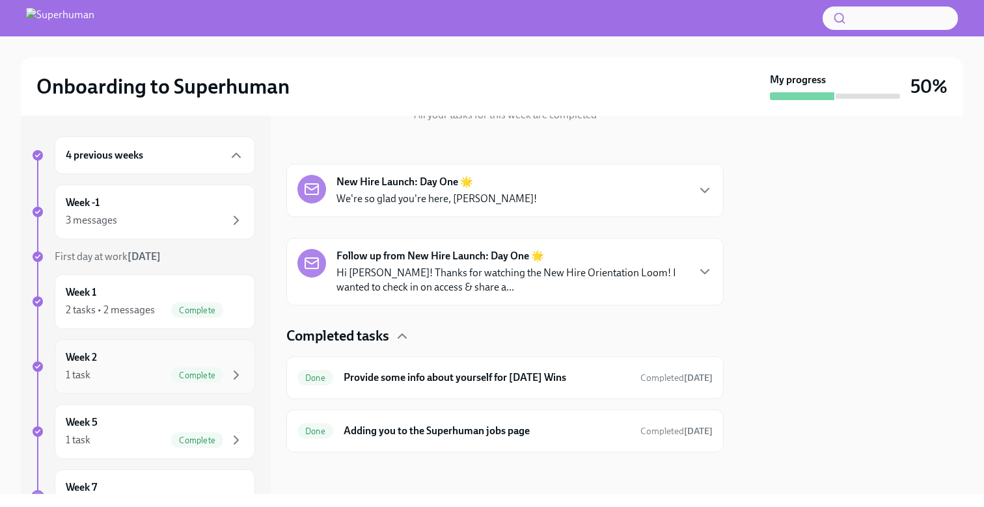
click at [157, 371] on div "1 task Complete" at bounding box center [155, 376] width 178 height 16
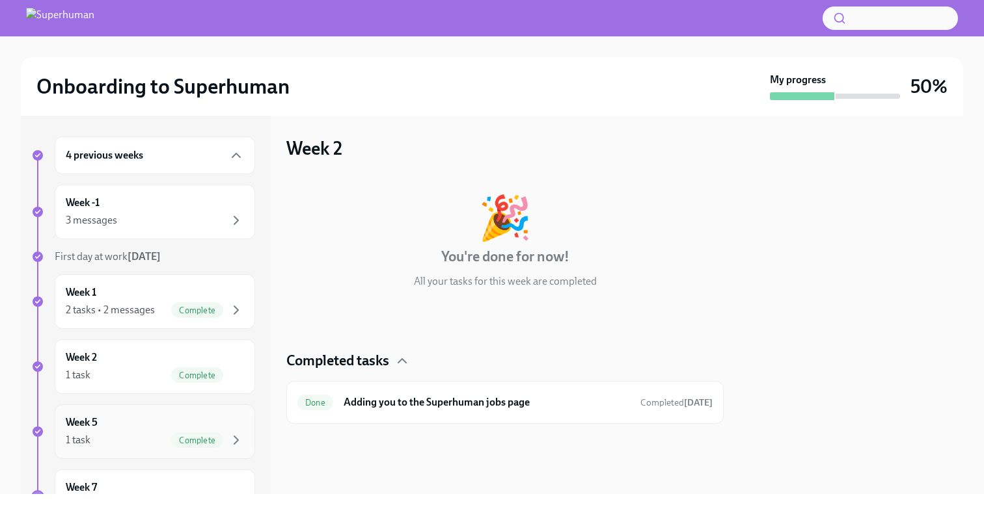
click at [150, 425] on div "Week 5 1 task Complete" at bounding box center [155, 432] width 178 height 33
click at [344, 403] on h6 "Congrats on your first month! Time for some feedback" at bounding box center [487, 403] width 286 height 14
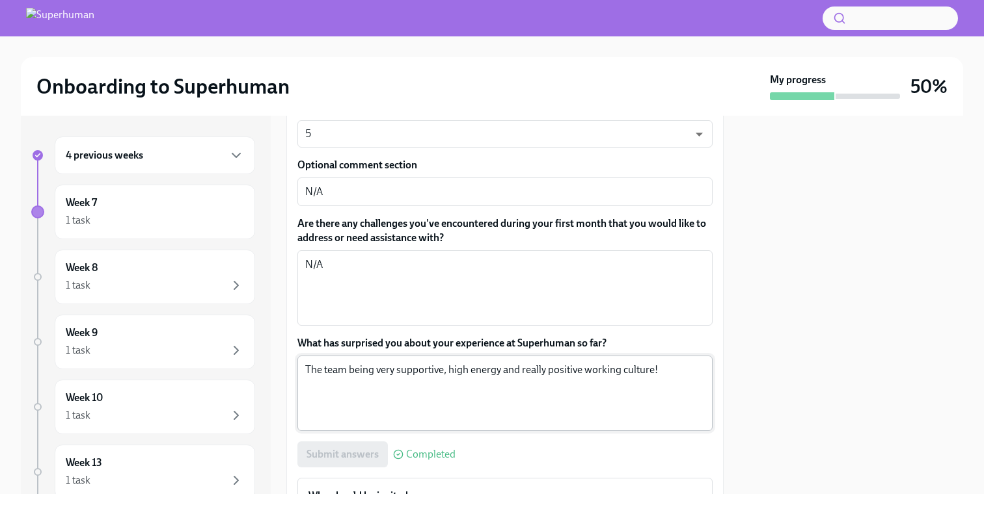
scroll to position [237, 0]
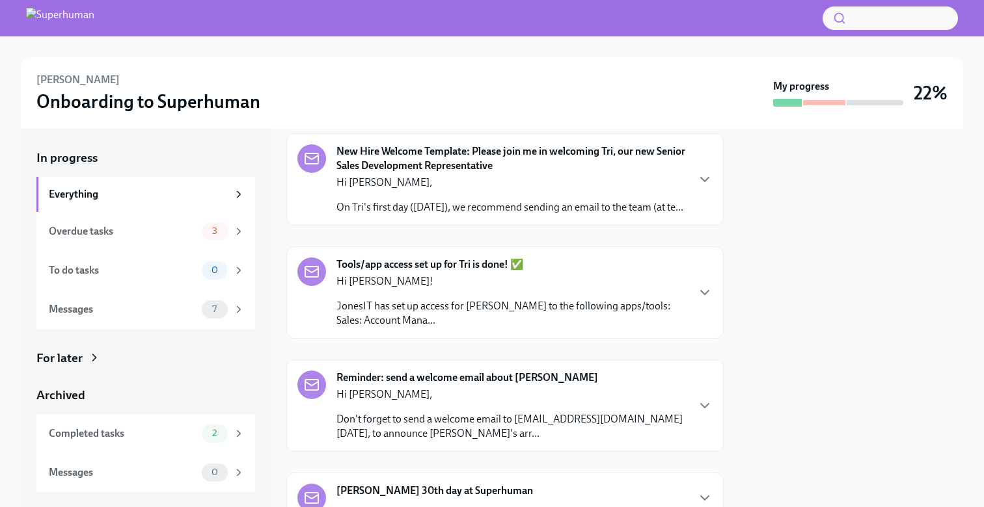
scroll to position [645, 0]
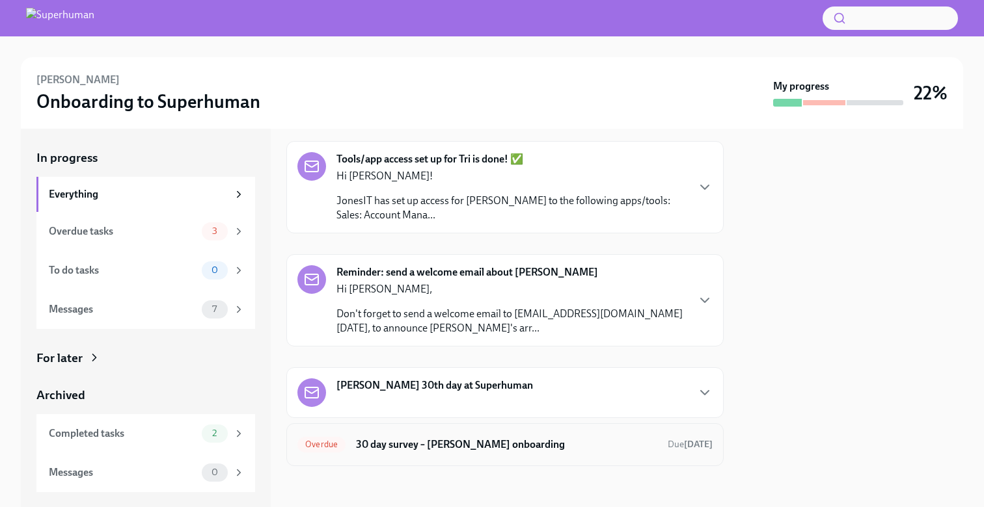
click at [427, 442] on h6 "30 day survey – [PERSON_NAME] onboarding" at bounding box center [506, 445] width 301 height 14
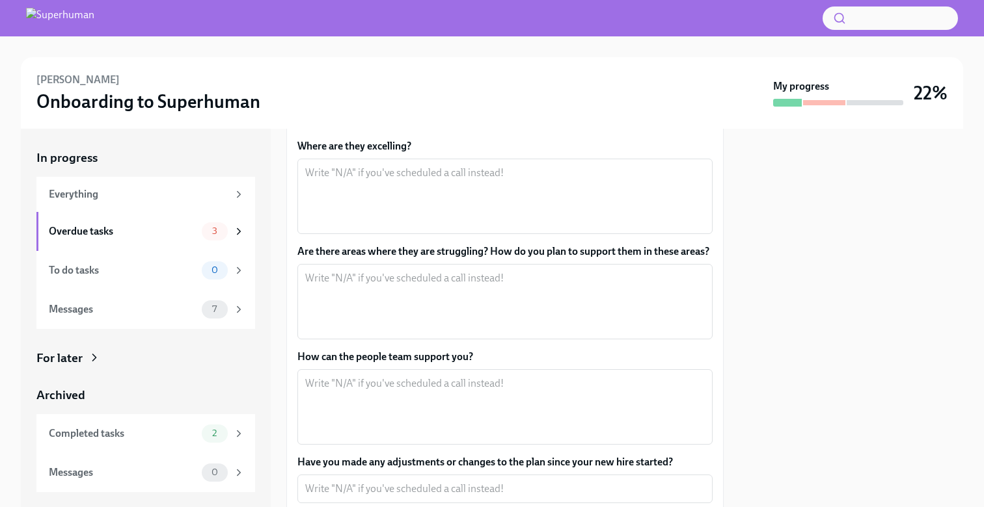
scroll to position [257, 0]
